Goal: Transaction & Acquisition: Purchase product/service

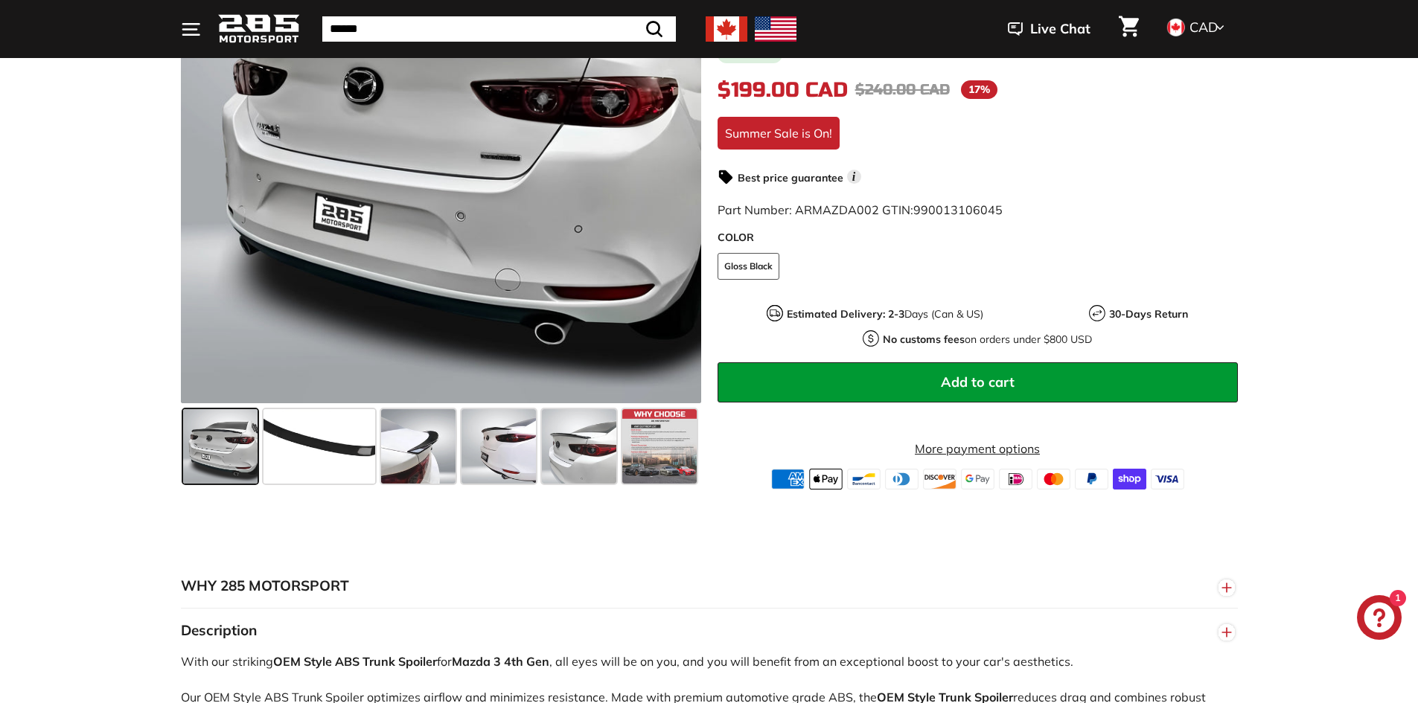
scroll to position [372, 0]
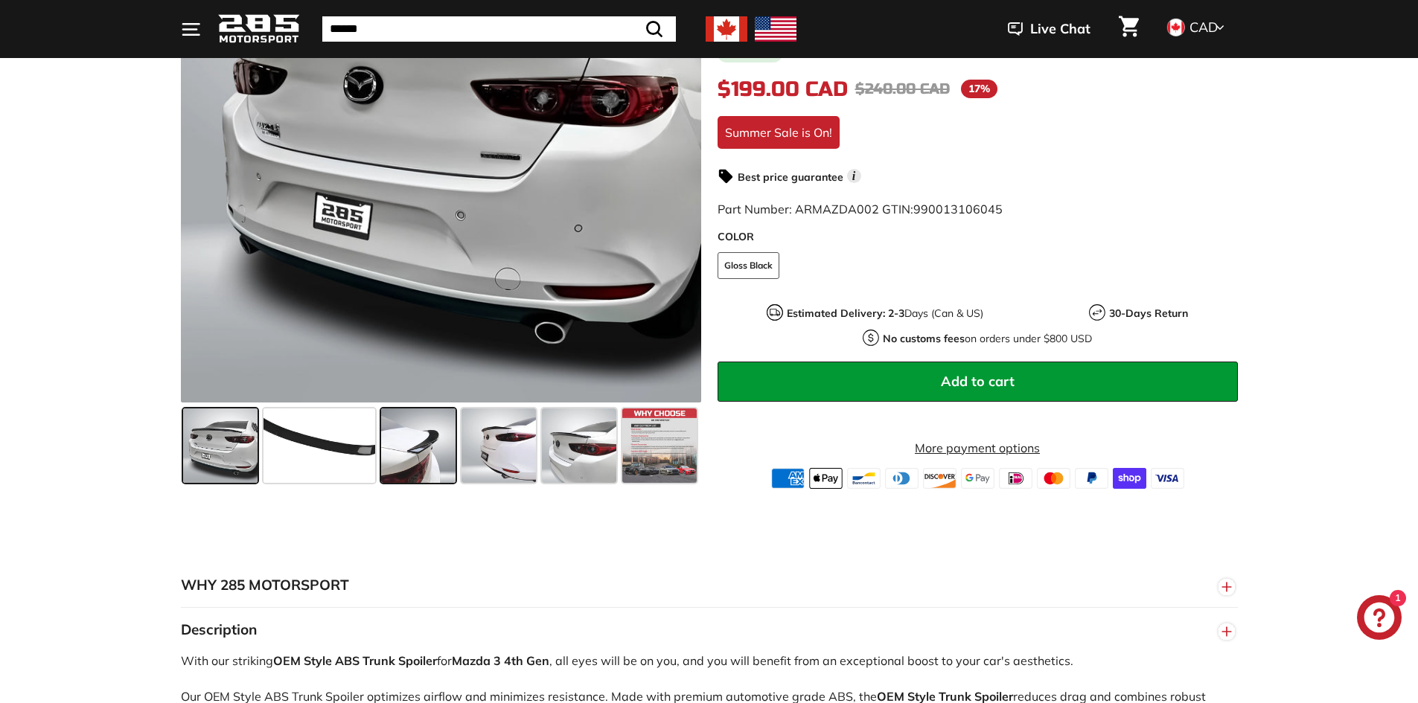
click at [397, 450] on span at bounding box center [418, 446] width 74 height 74
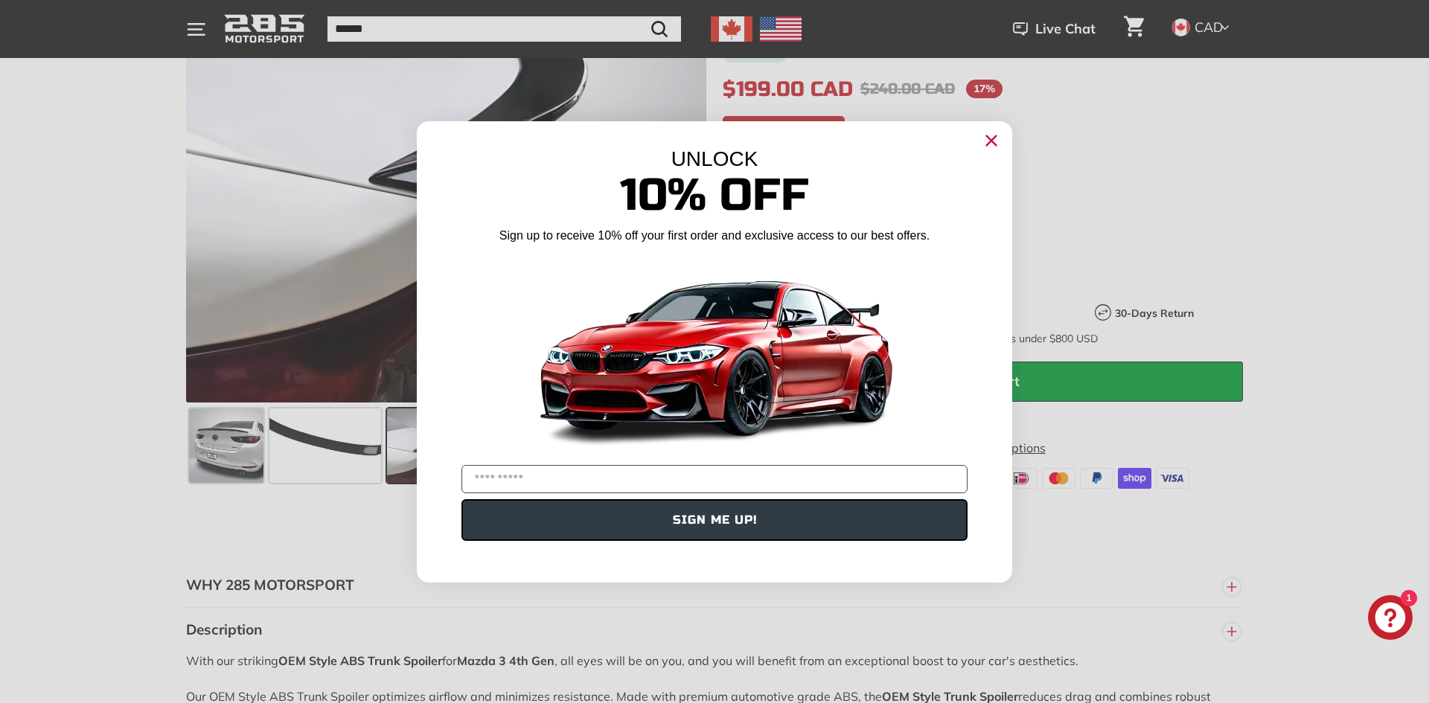
click at [990, 141] on icon "Close dialog" at bounding box center [992, 140] width 10 height 10
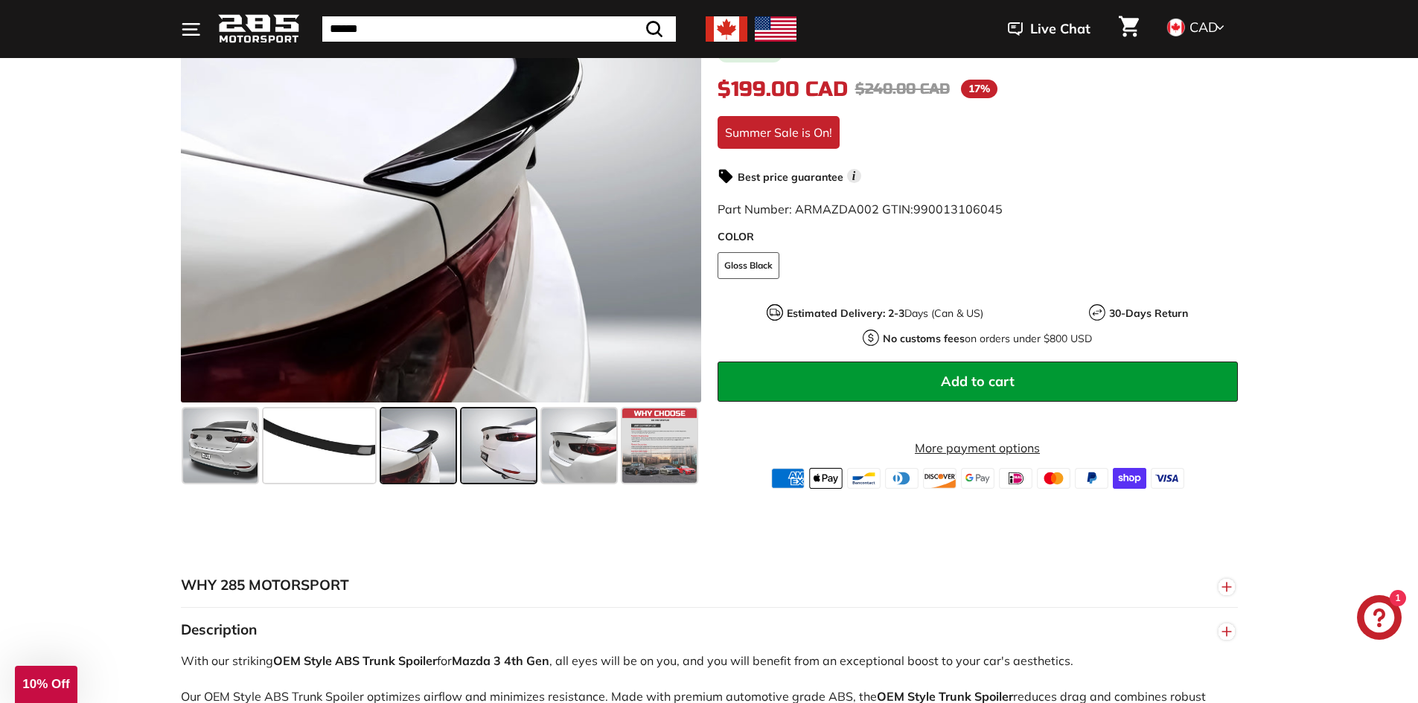
click at [500, 448] on span at bounding box center [499, 446] width 74 height 74
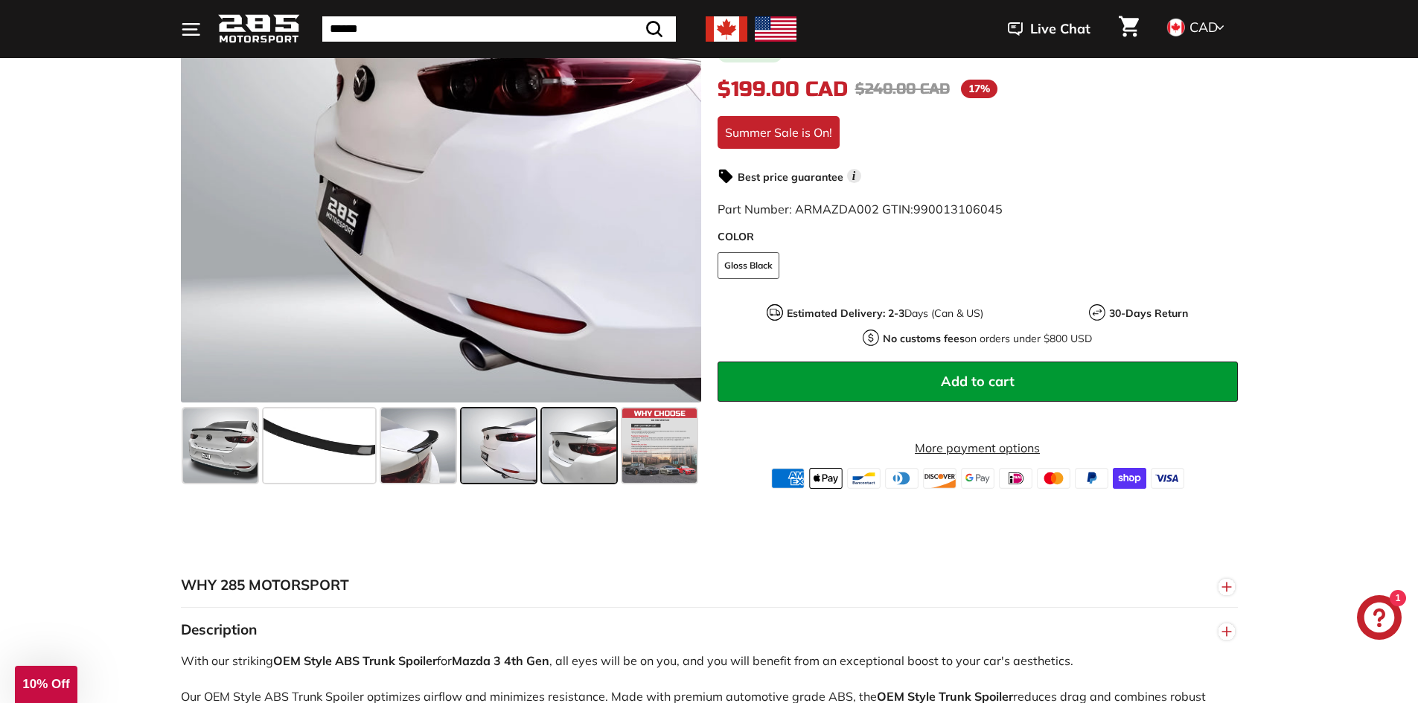
click at [589, 449] on span at bounding box center [579, 446] width 74 height 74
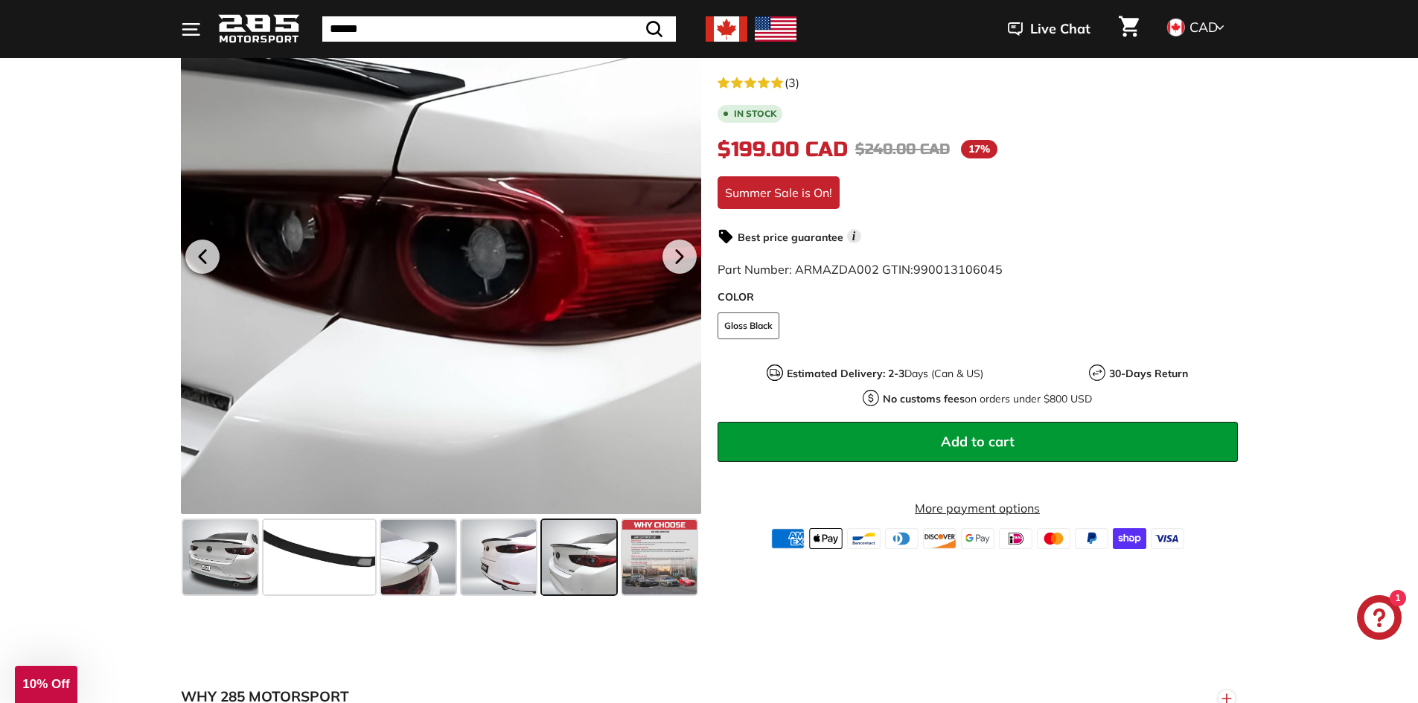
scroll to position [298, 0]
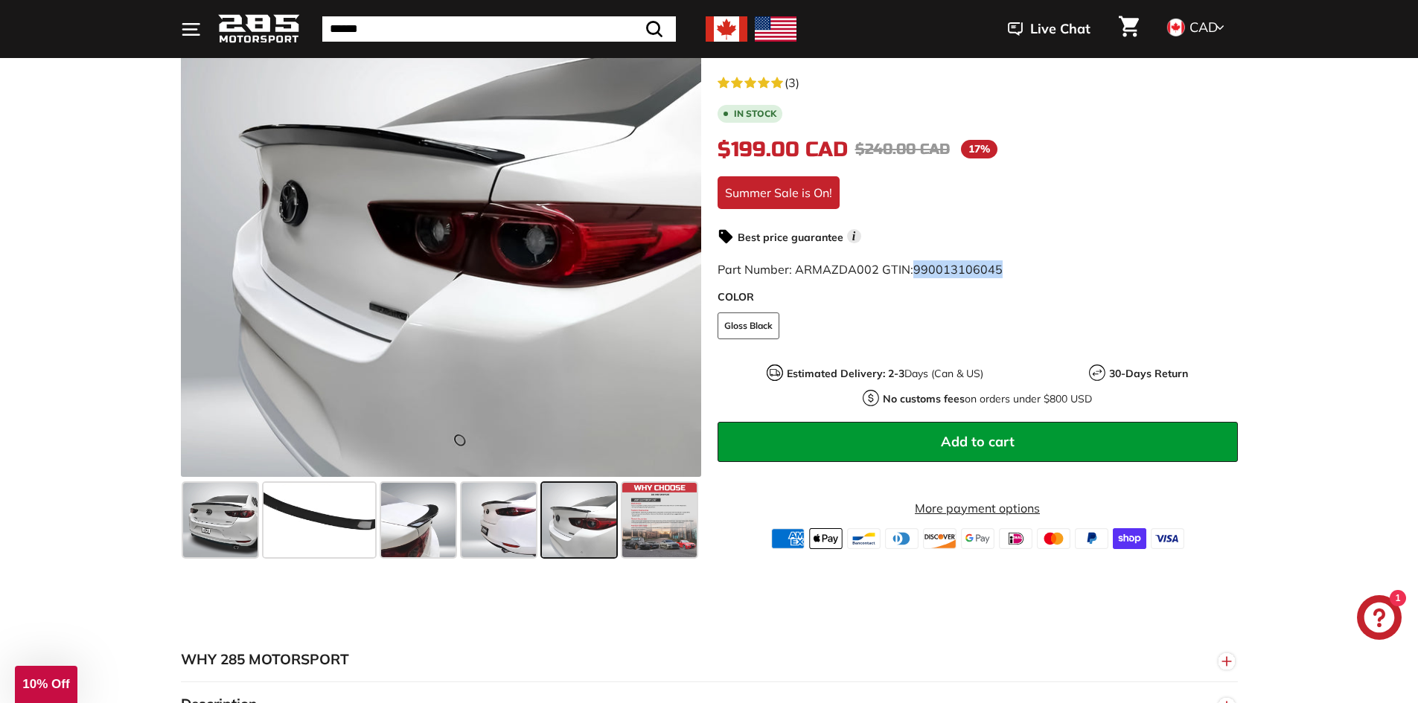
drag, startPoint x: 1000, startPoint y: 269, endPoint x: 916, endPoint y: 271, distance: 84.9
click at [916, 271] on div "Part Number: ARMAZDA002 GTIN: 990013106045" at bounding box center [978, 270] width 520 height 18
copy span "990013106045"
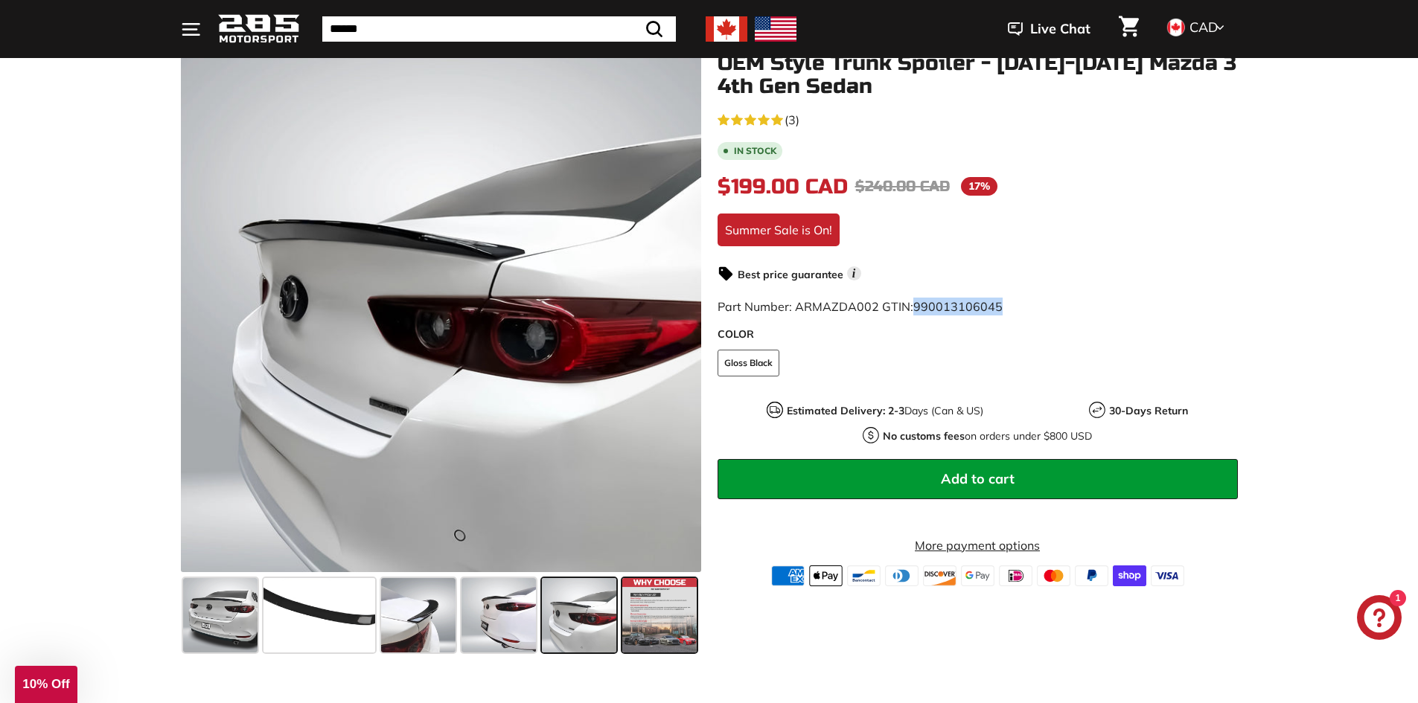
scroll to position [74, 0]
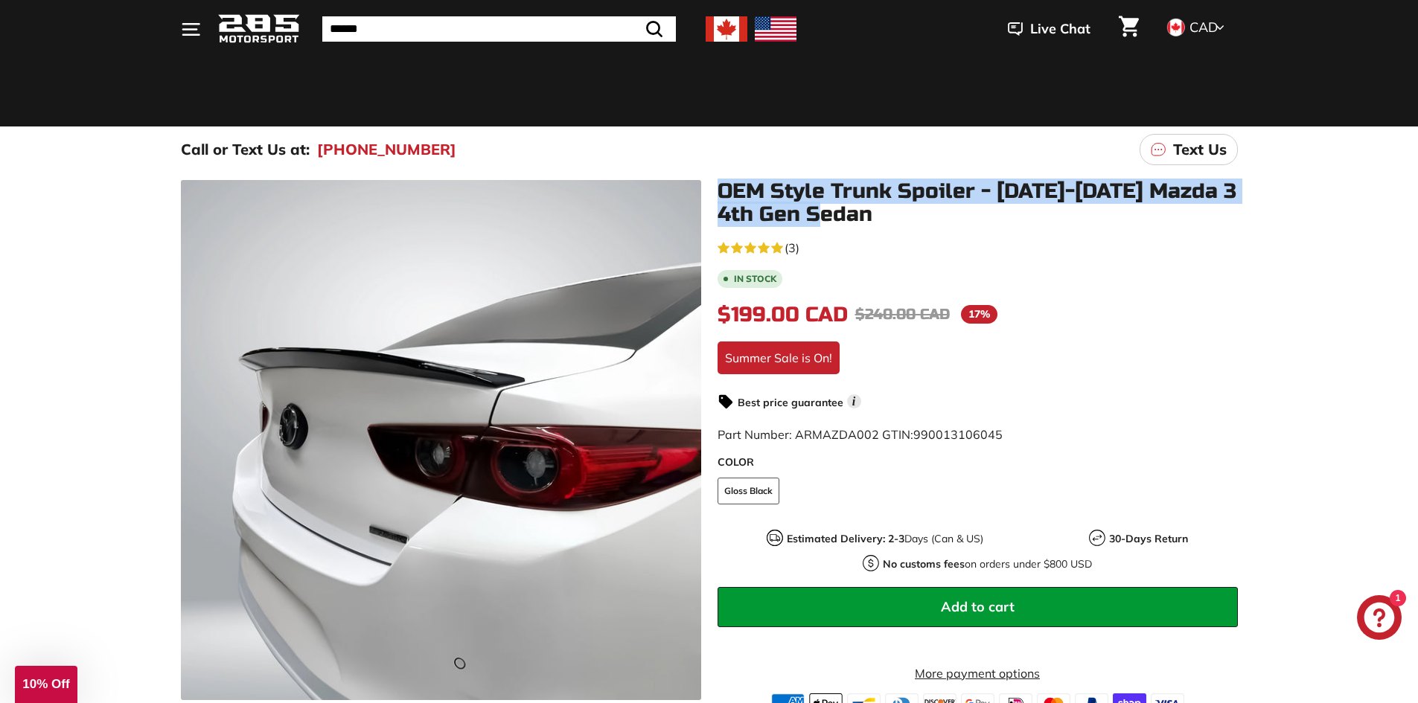
drag, startPoint x: 717, startPoint y: 188, endPoint x: 829, endPoint y: 213, distance: 115.1
click at [867, 219] on h1 "OEM Style Trunk Spoiler - [DATE]-[DATE] Mazda 3 4th Gen Sedan" at bounding box center [978, 203] width 520 height 46
copy h1 "OEM Style Trunk Spoiler - [DATE]-[DATE] Mazda 3 4th Gen Sedan"
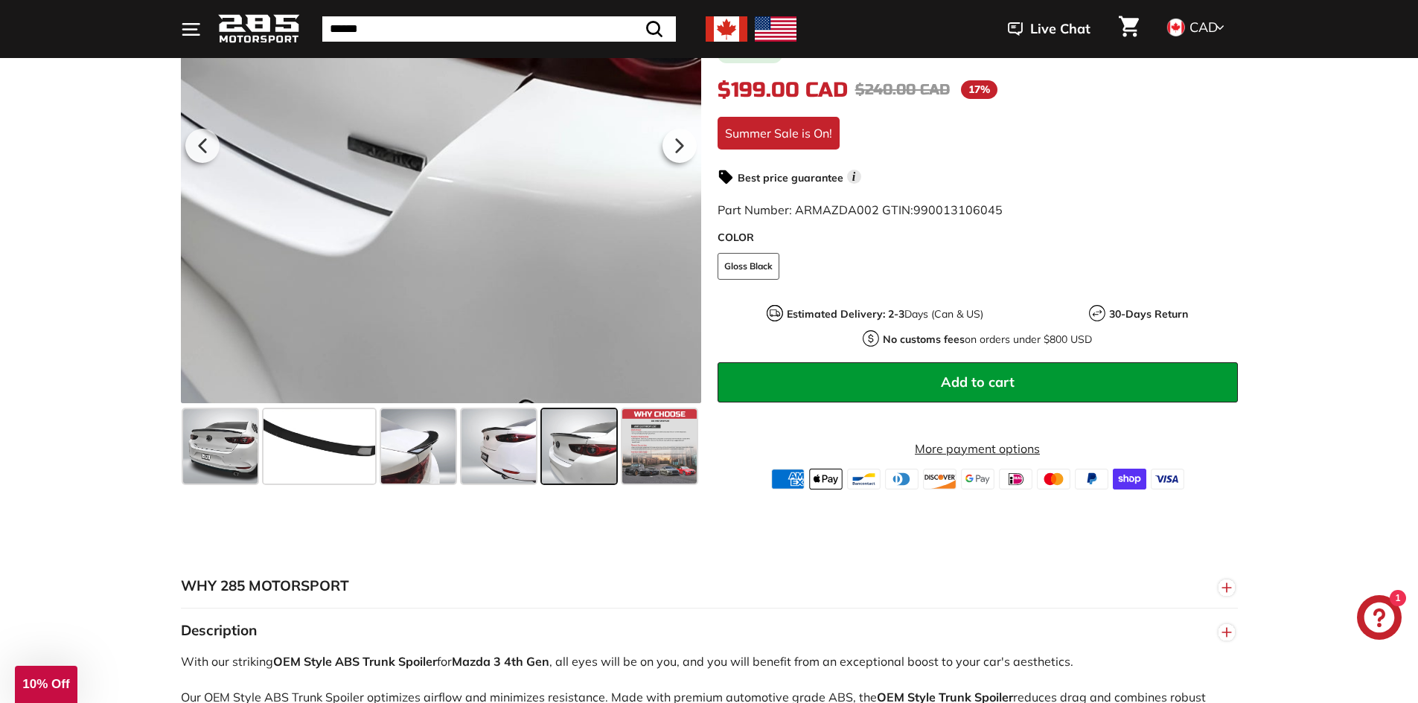
scroll to position [372, 0]
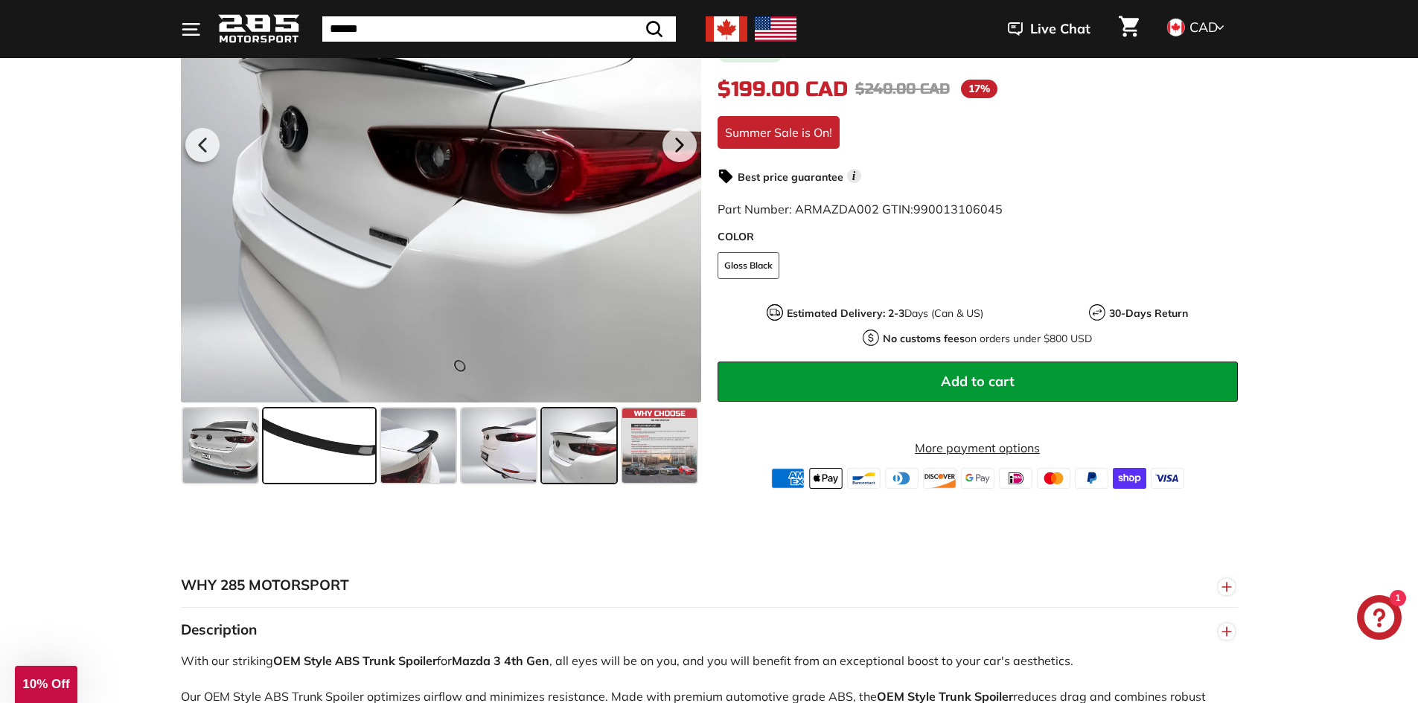
click at [321, 454] on span at bounding box center [320, 446] width 112 height 74
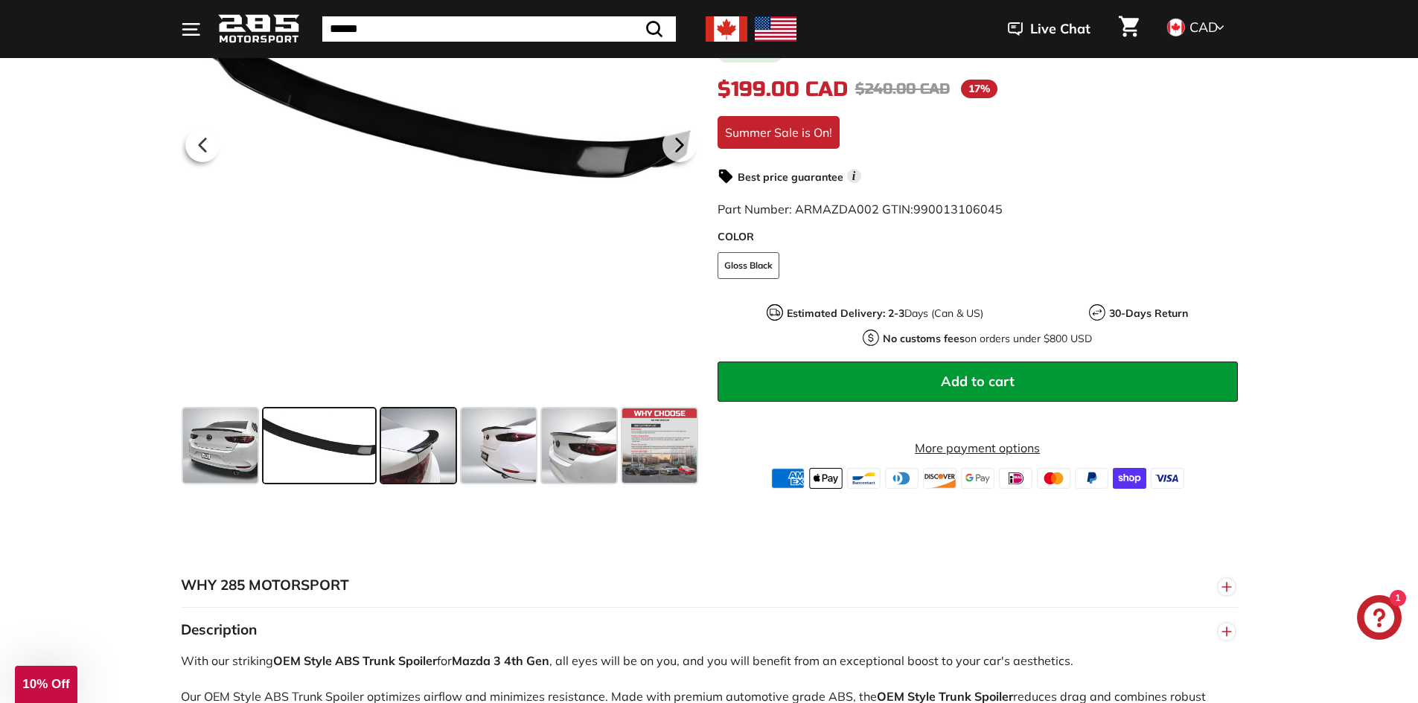
click at [423, 456] on span at bounding box center [418, 446] width 74 height 74
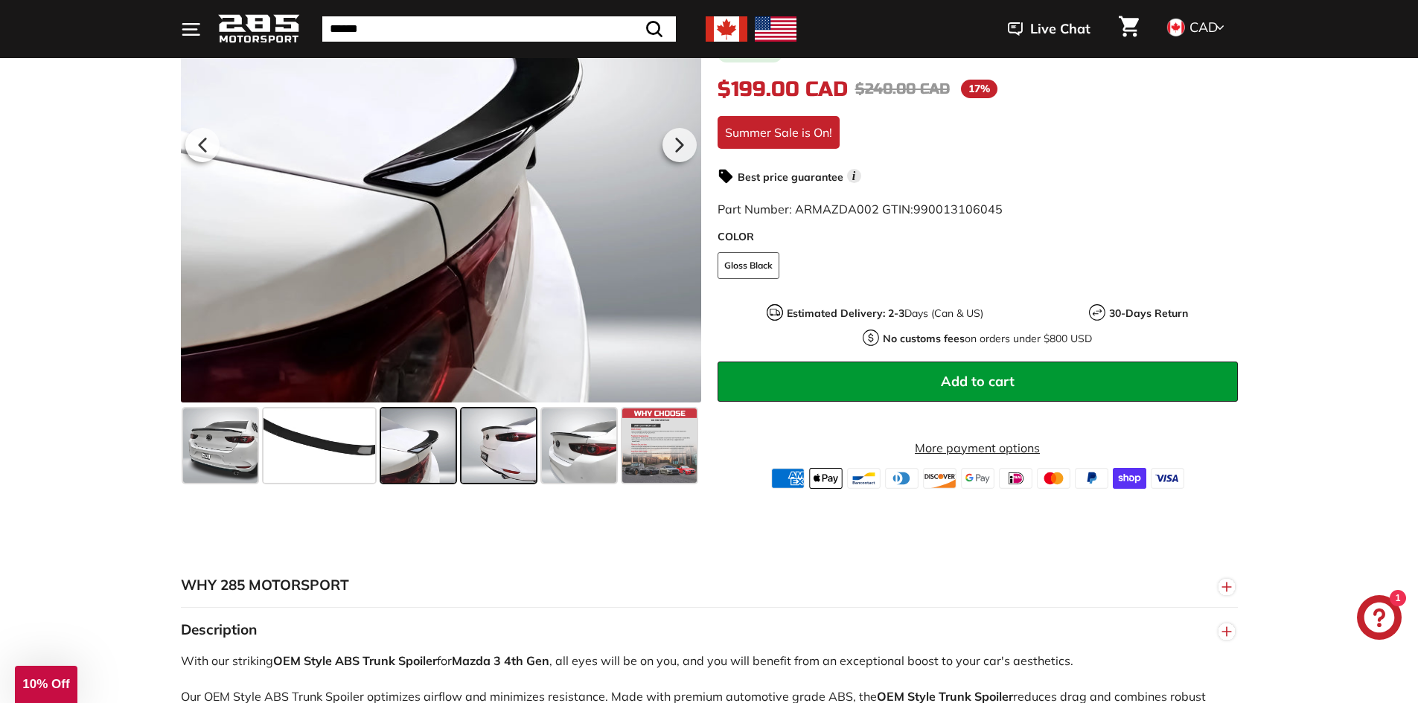
click at [520, 454] on span at bounding box center [499, 446] width 74 height 74
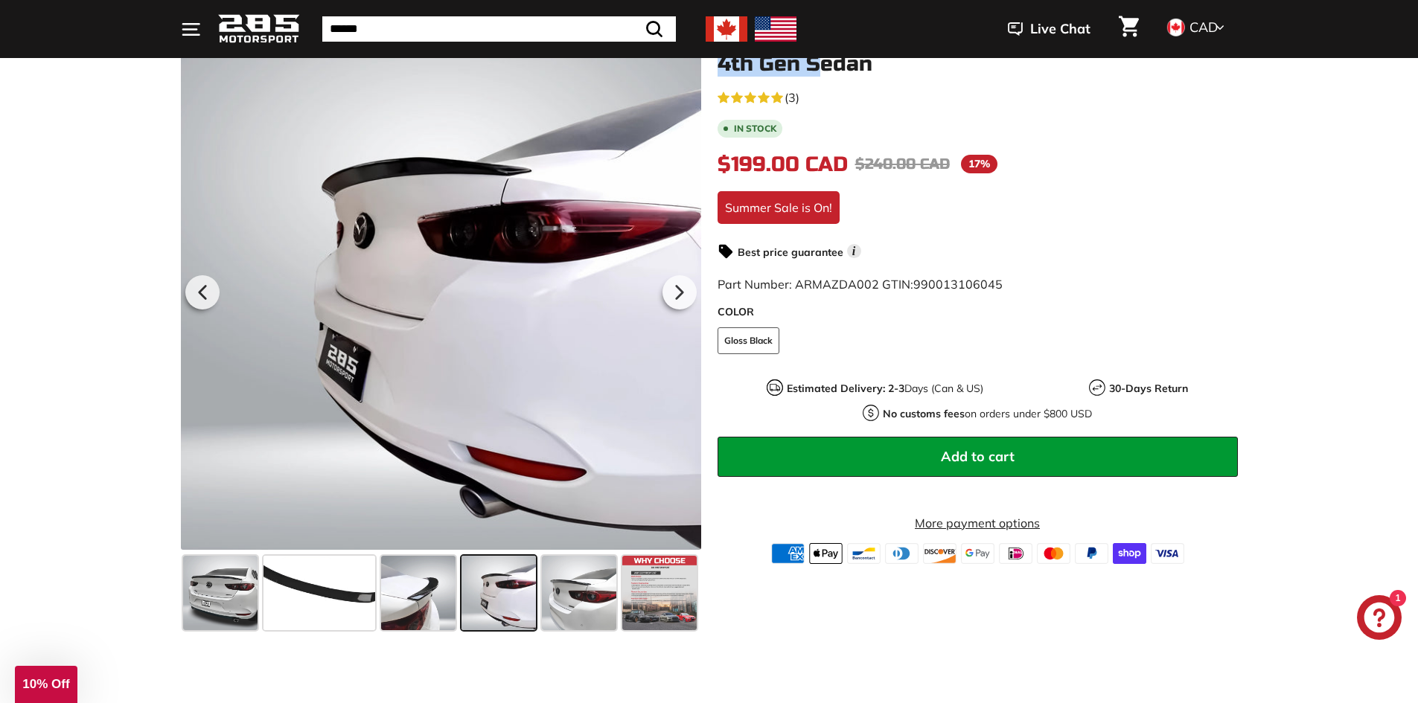
scroll to position [223, 0]
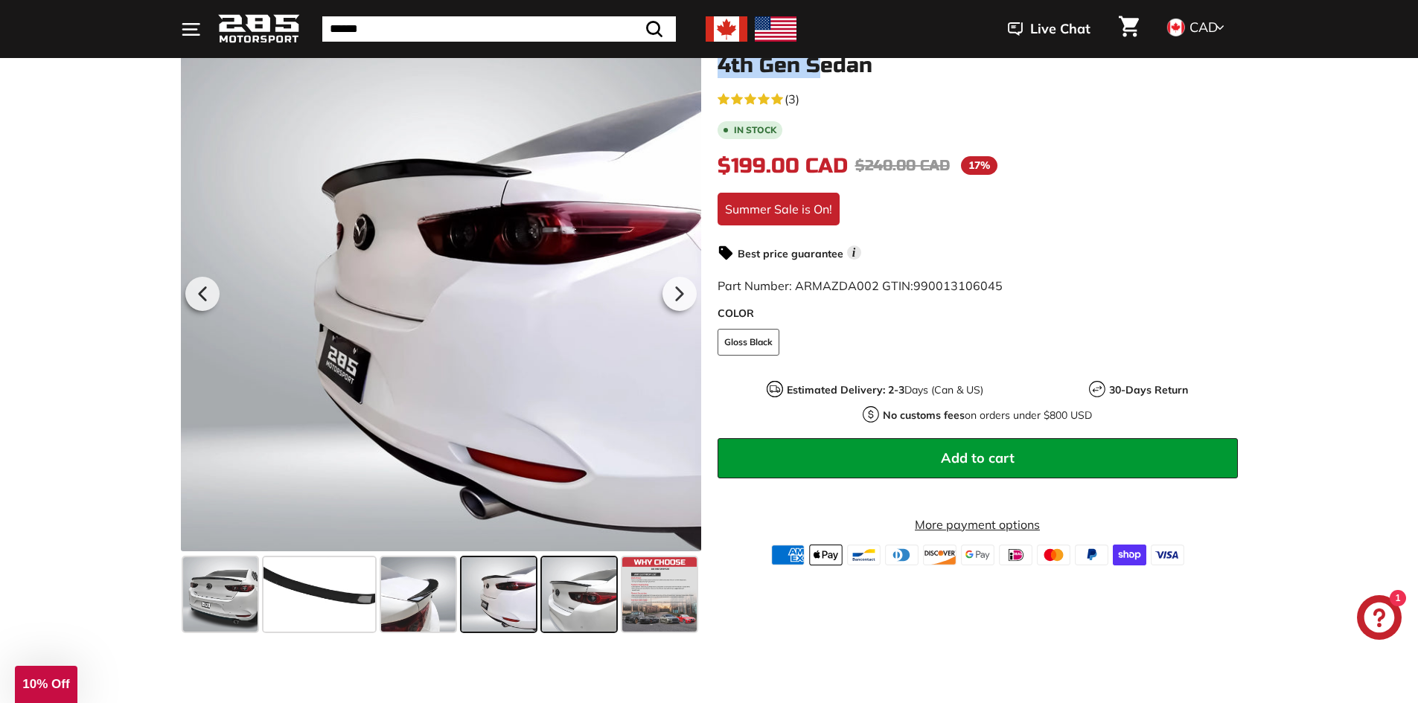
click at [615, 577] on div at bounding box center [579, 595] width 80 height 80
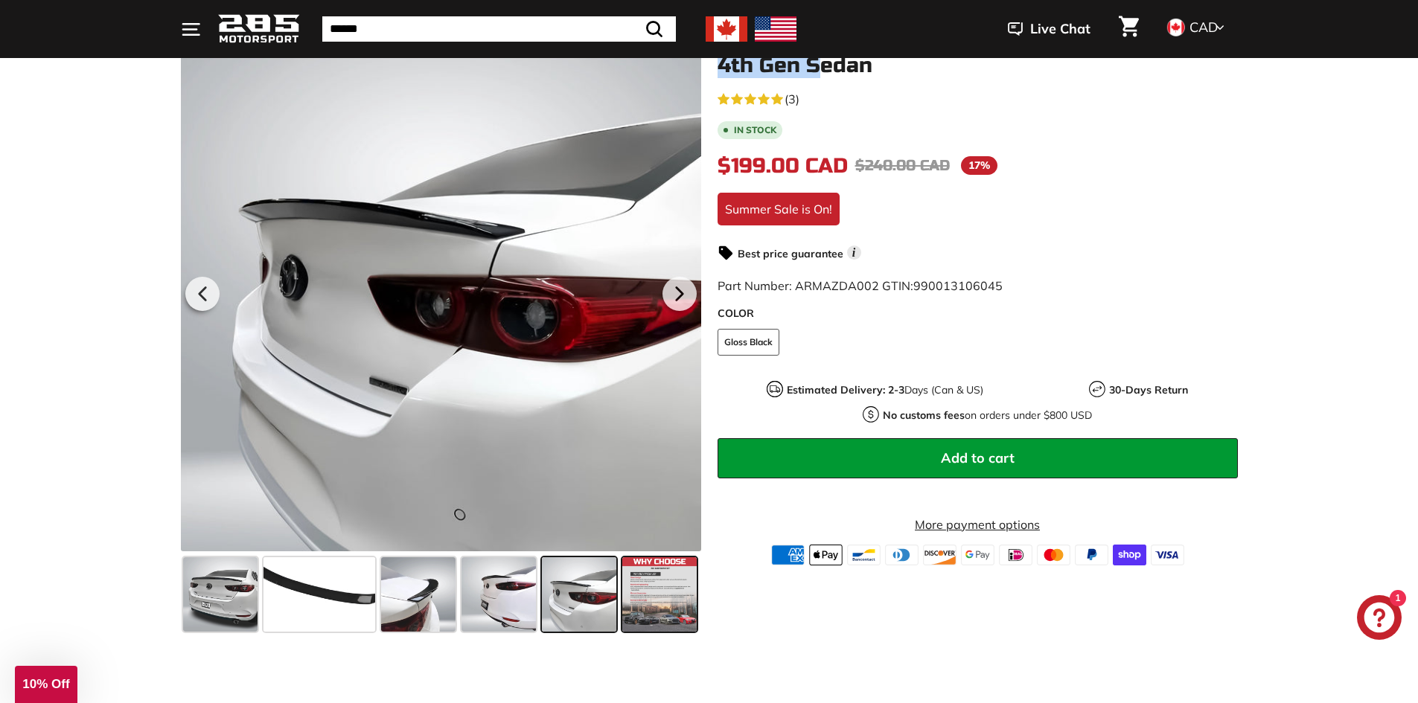
click at [676, 590] on span at bounding box center [659, 595] width 74 height 74
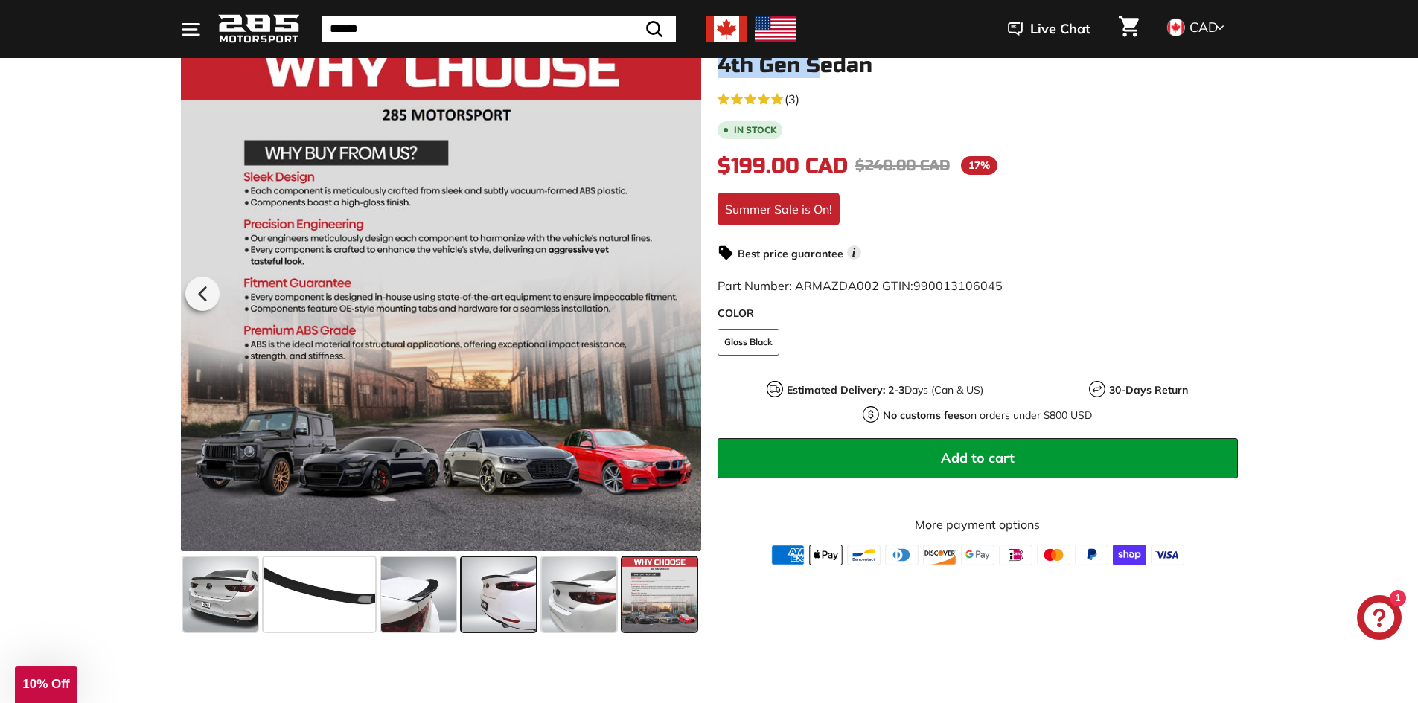
drag, startPoint x: 581, startPoint y: 594, endPoint x: 529, endPoint y: 592, distance: 51.4
click at [578, 594] on span at bounding box center [579, 595] width 74 height 74
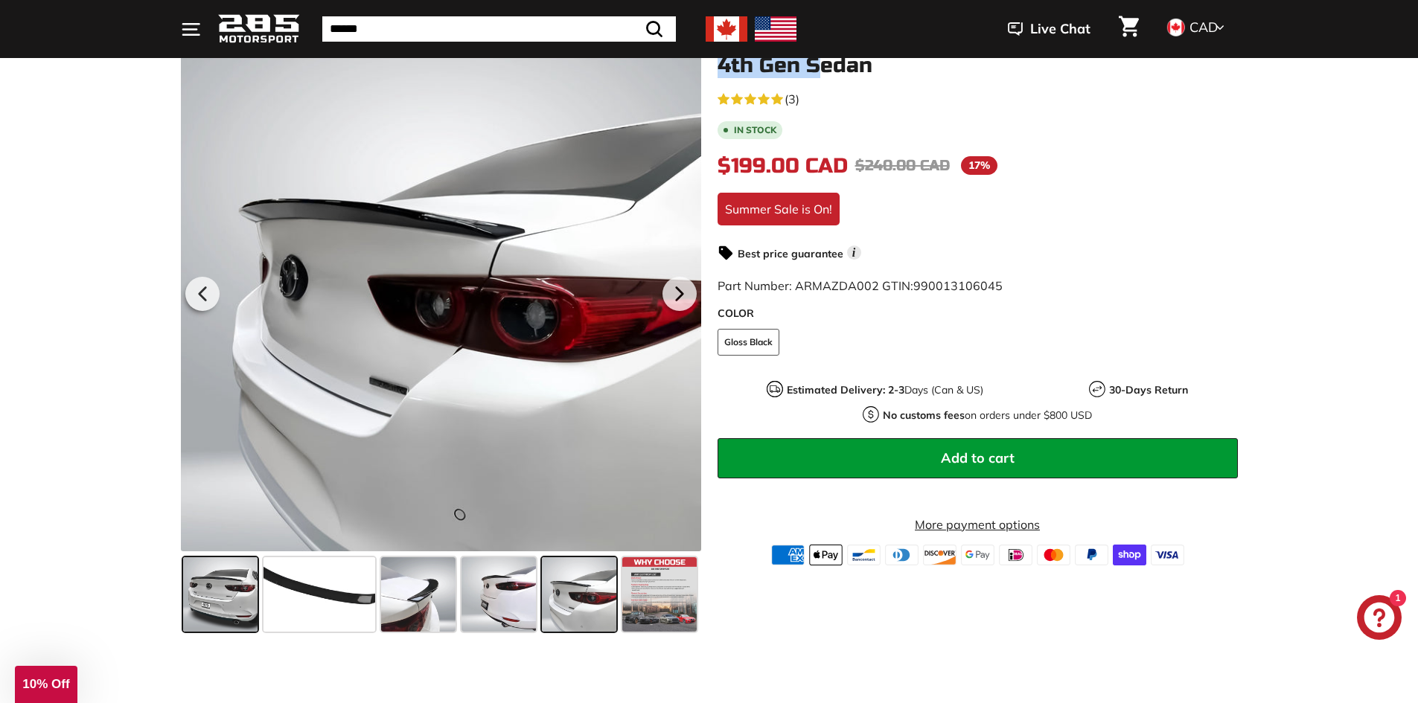
click at [226, 564] on span at bounding box center [220, 595] width 74 height 74
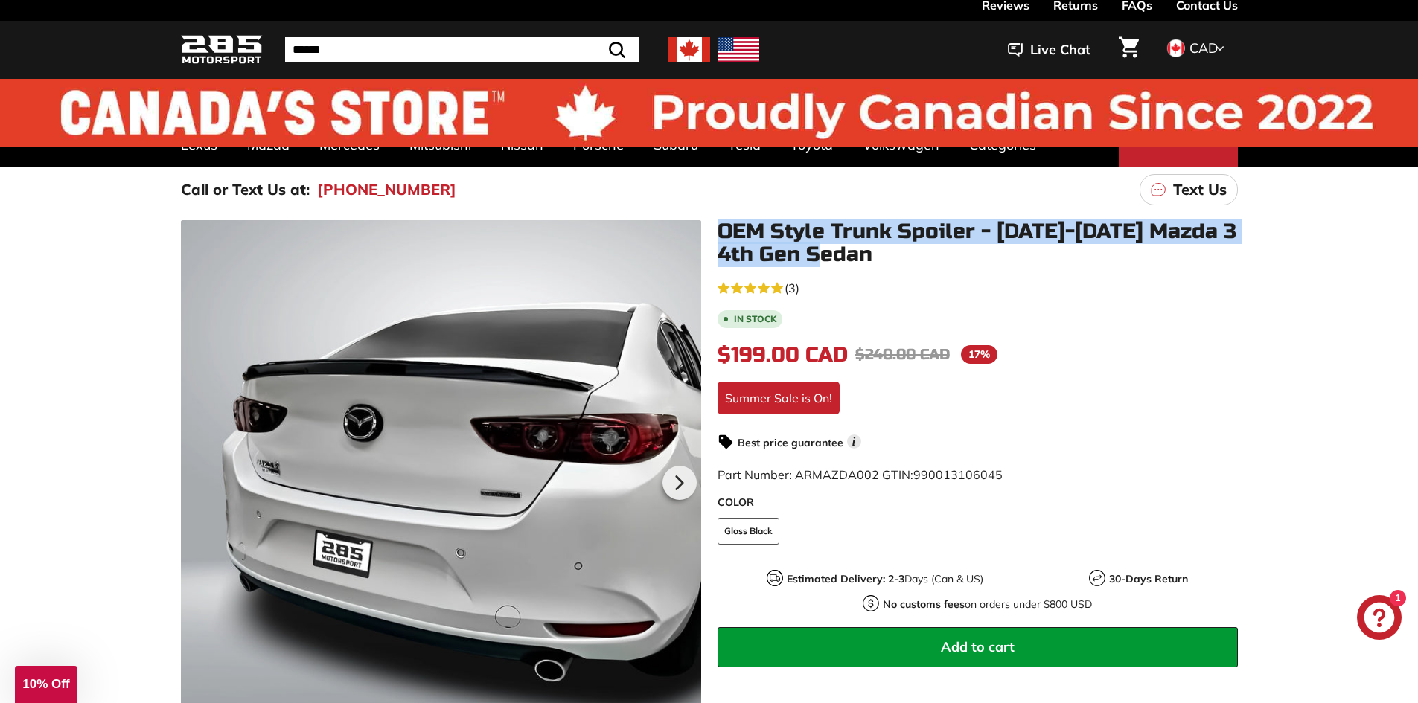
scroll to position [0, 0]
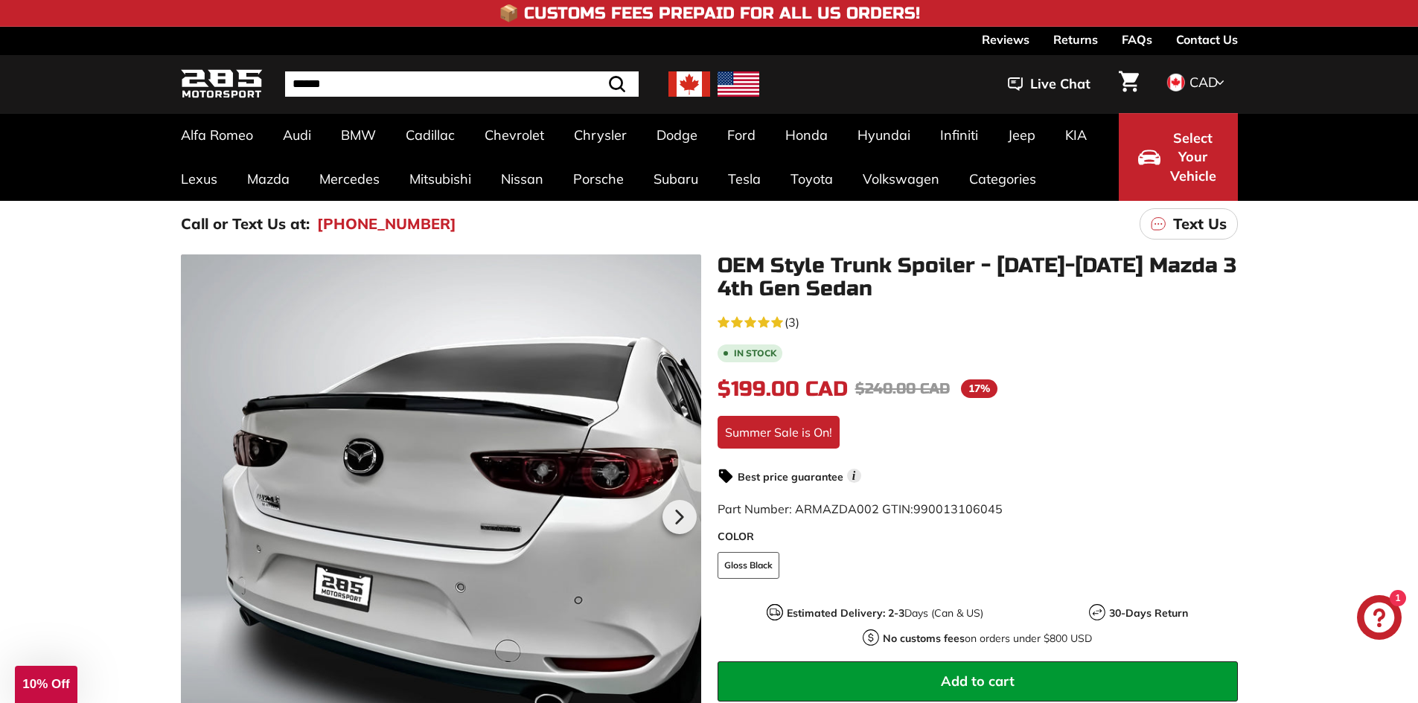
click at [1060, 450] on div "5.0 rating (3 votes) (3) In stock $199.00 CAD $199.00 CAD Regular price $240.00…" at bounding box center [978, 550] width 520 height 477
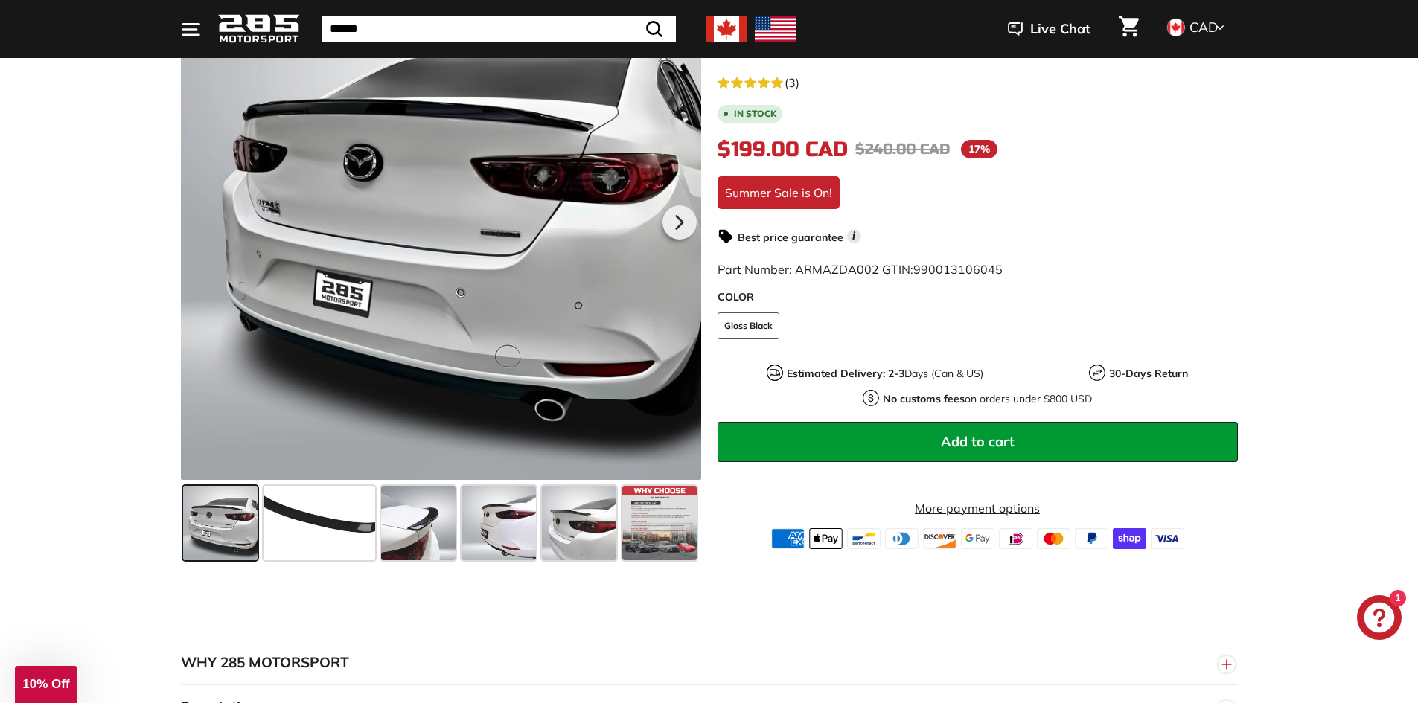
scroll to position [298, 0]
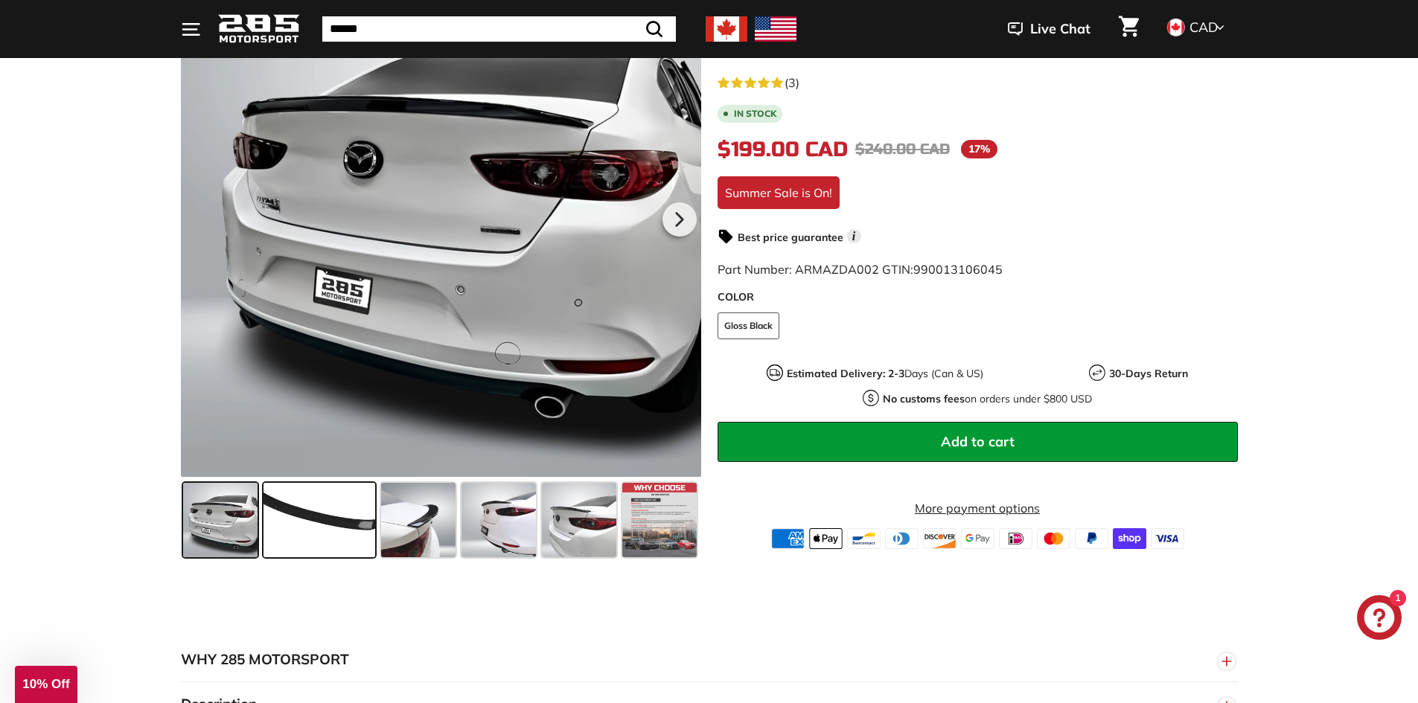
click at [341, 532] on span at bounding box center [320, 520] width 112 height 74
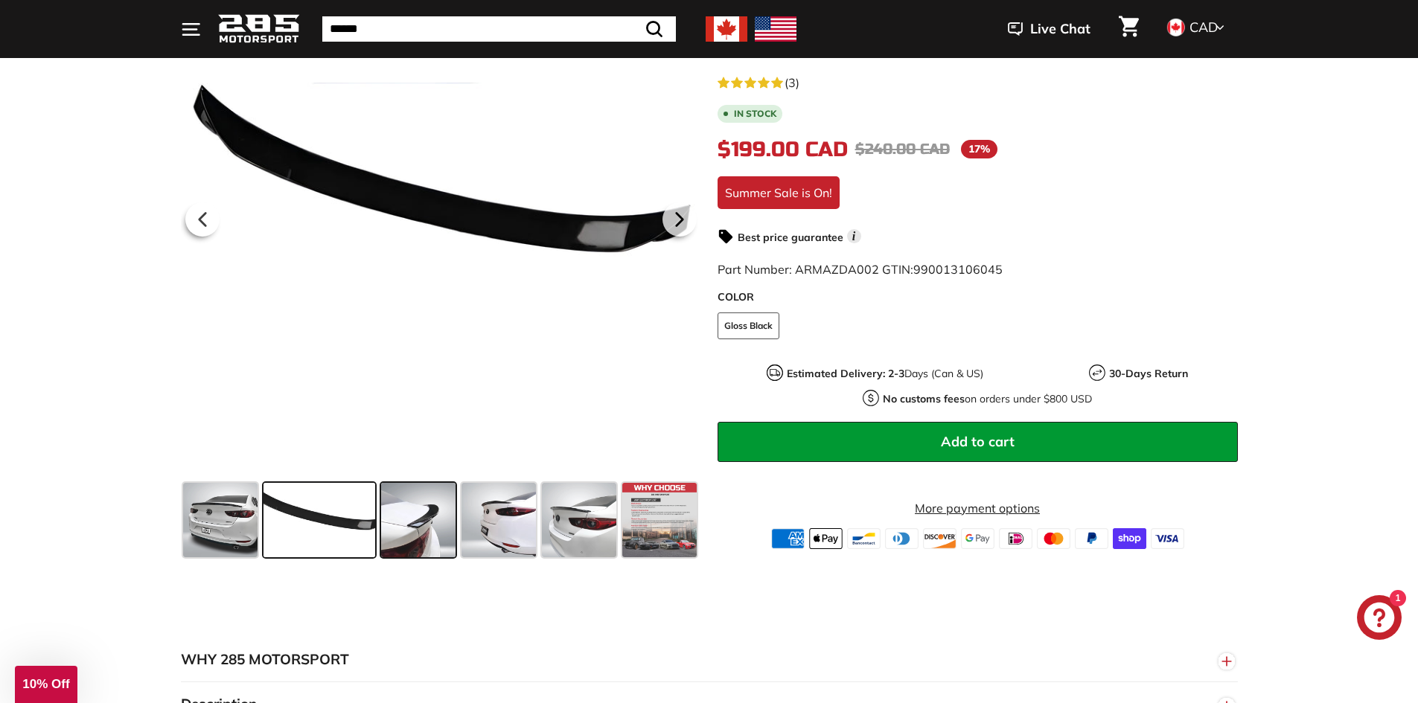
click at [438, 530] on span at bounding box center [418, 520] width 74 height 74
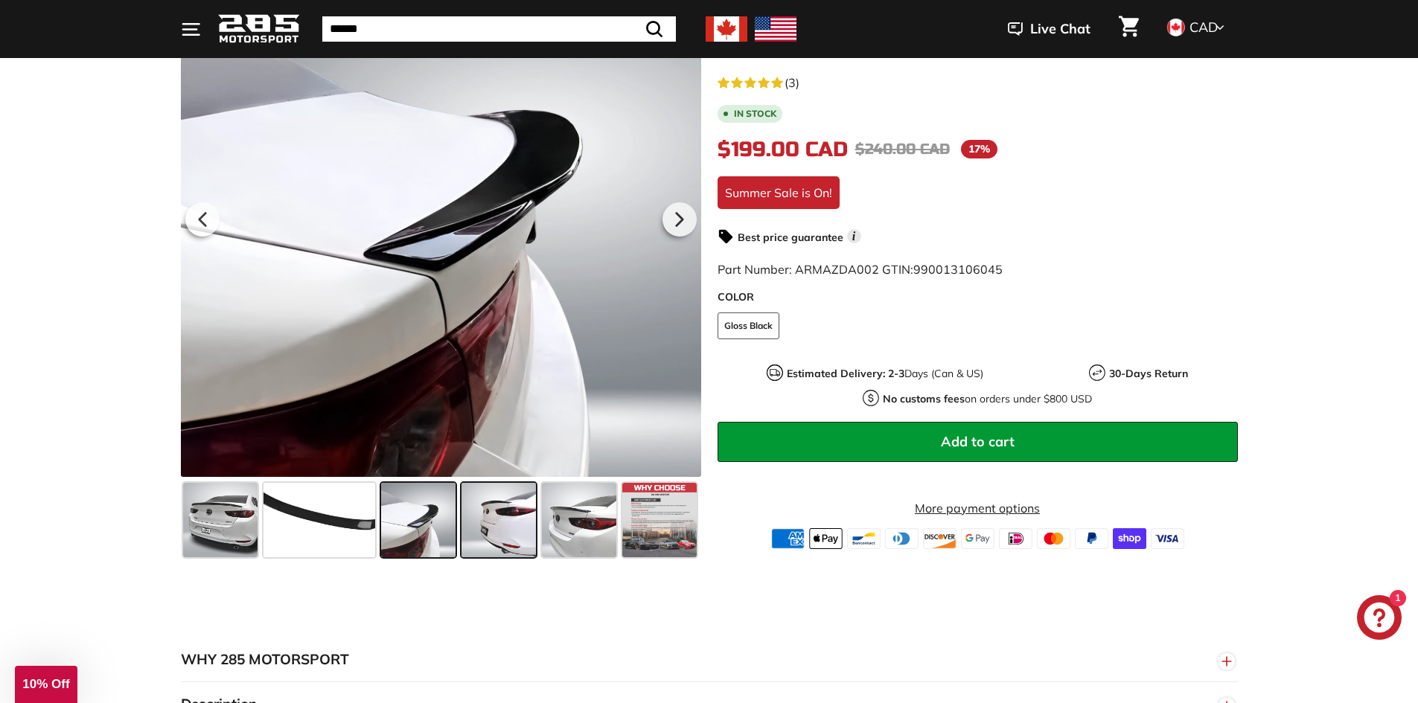
click at [507, 502] on span at bounding box center [499, 520] width 74 height 74
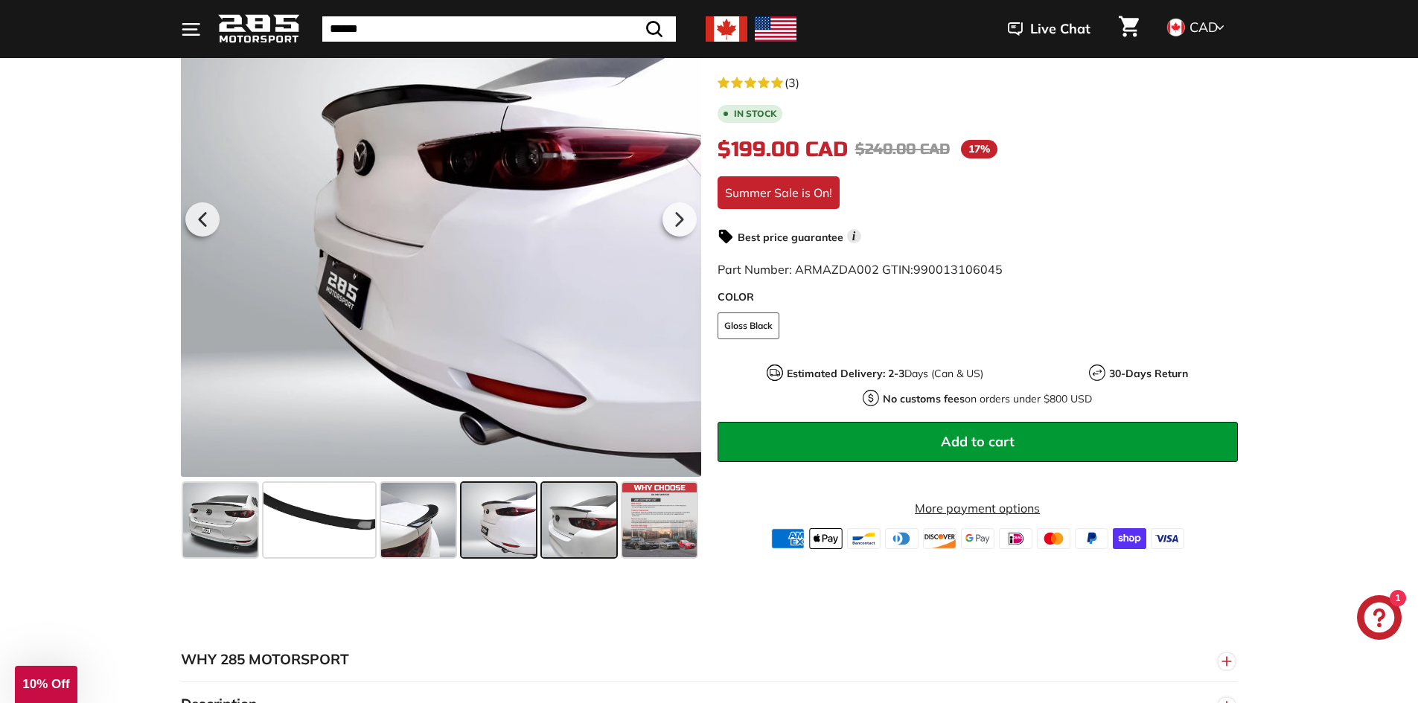
click at [593, 505] on span at bounding box center [579, 520] width 74 height 74
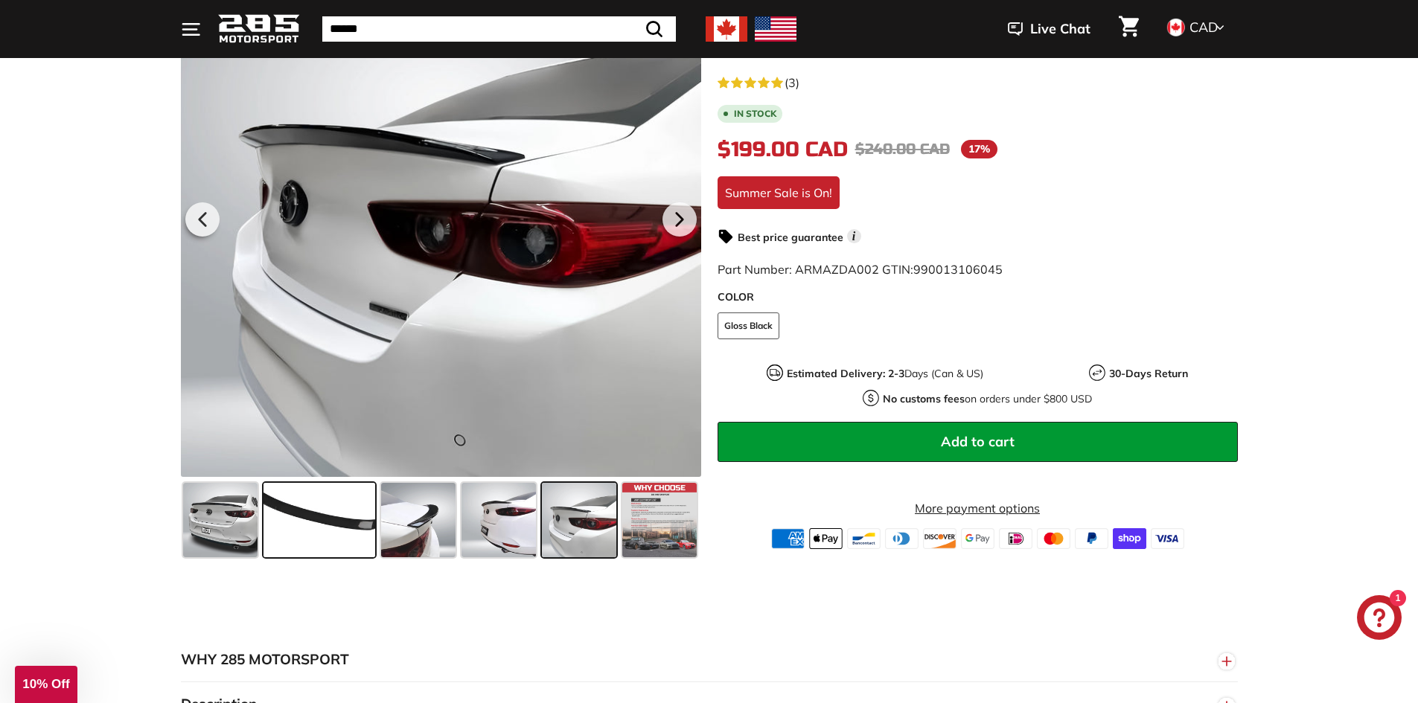
click at [284, 529] on span at bounding box center [320, 520] width 112 height 74
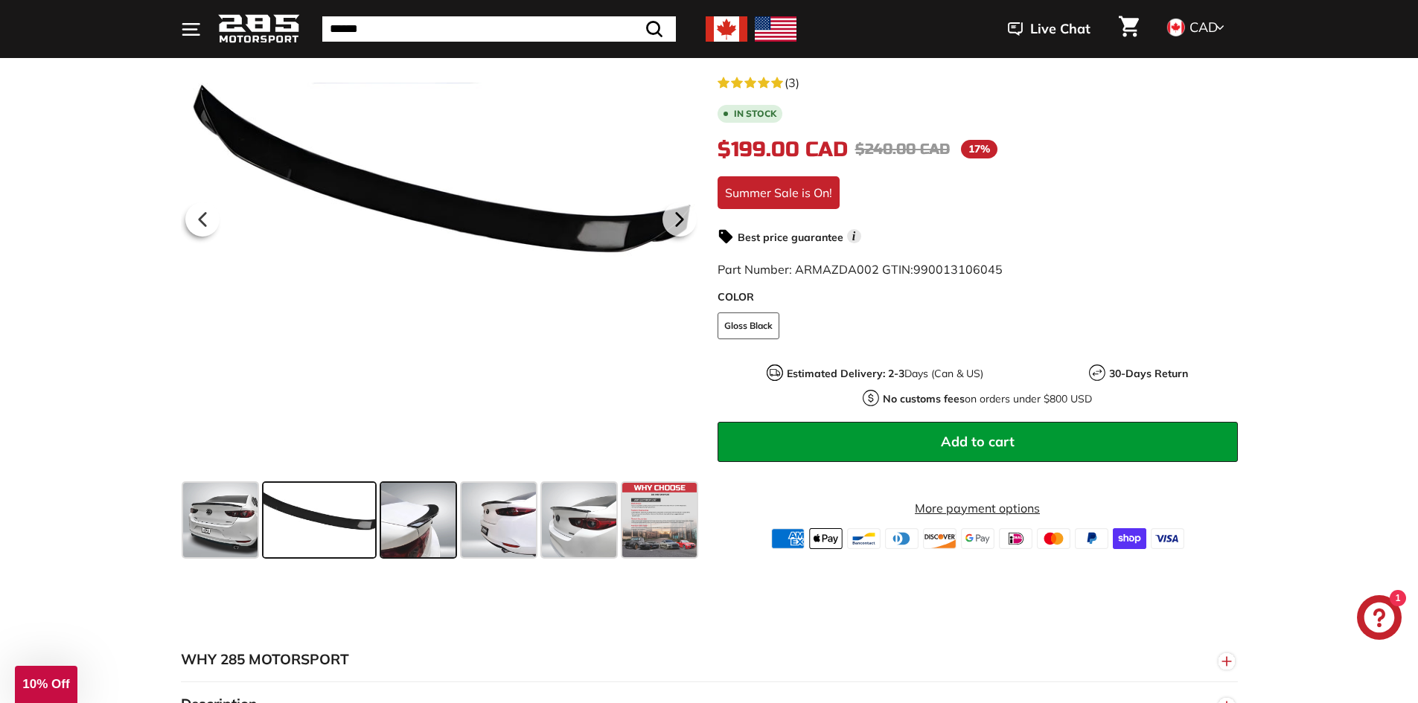
click at [418, 520] on span at bounding box center [418, 520] width 74 height 74
